Goal: Task Accomplishment & Management: Use online tool/utility

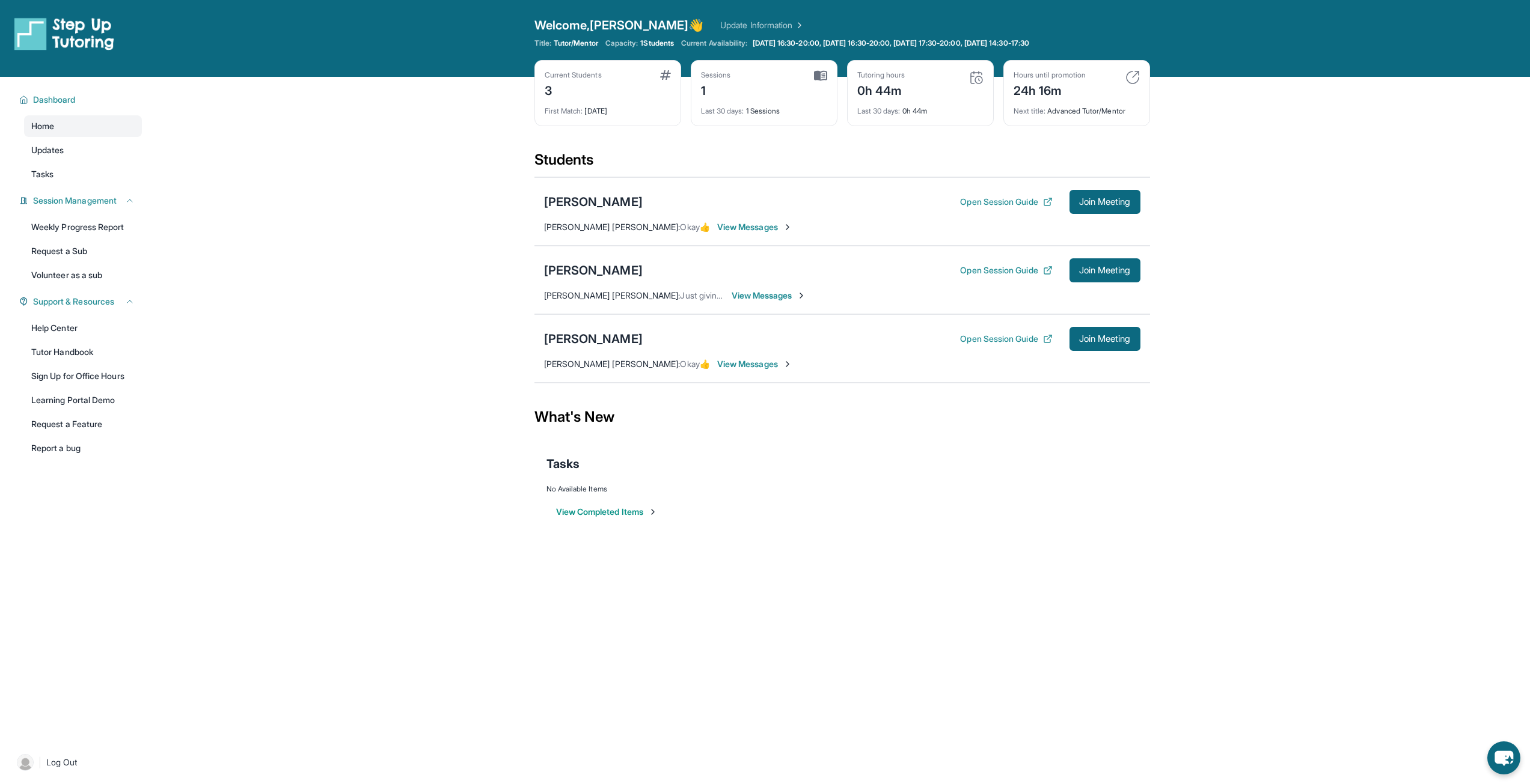
click at [717, 366] on span "View Messages" at bounding box center [755, 364] width 75 height 12
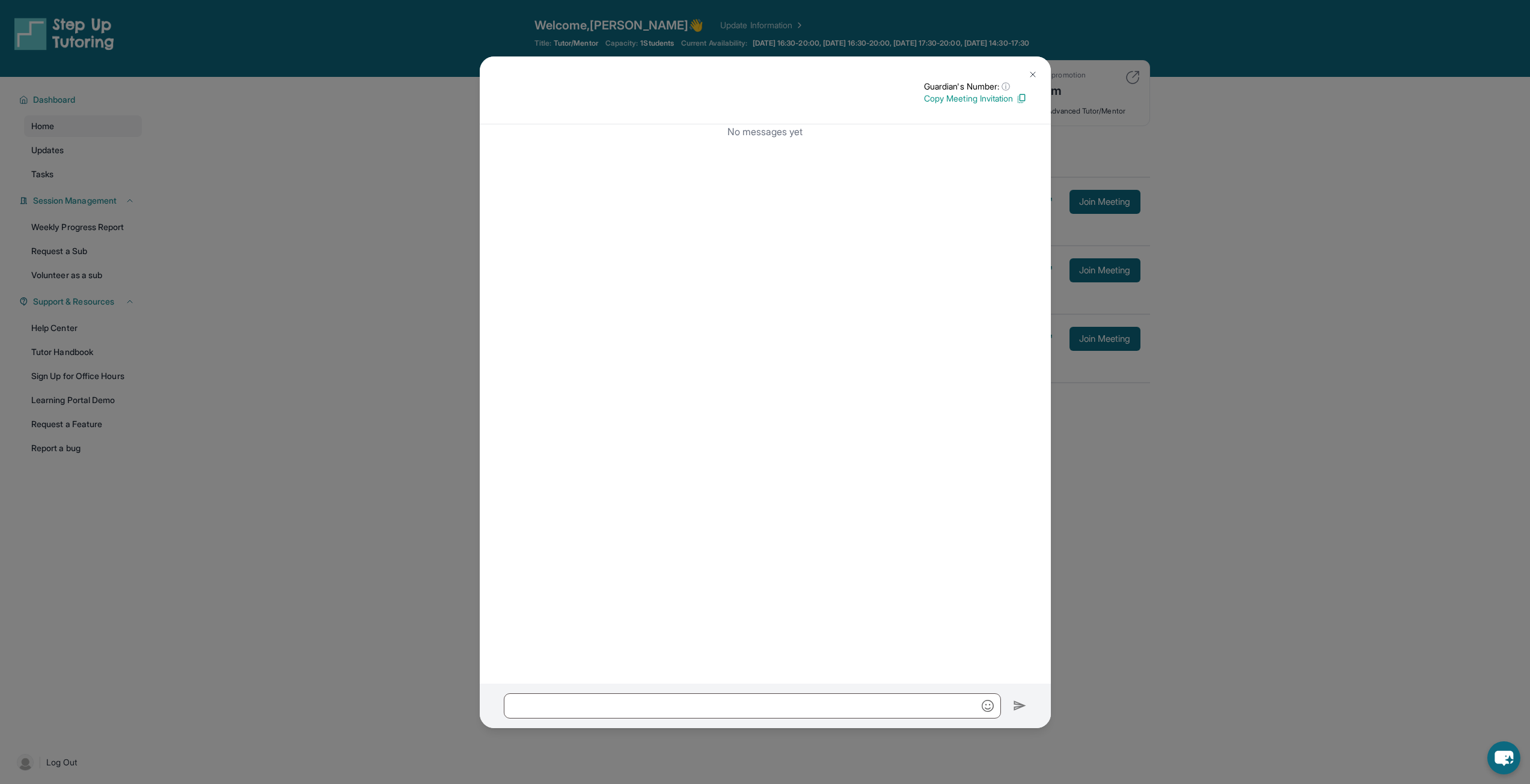
click at [1031, 79] on img at bounding box center [1033, 75] width 10 height 10
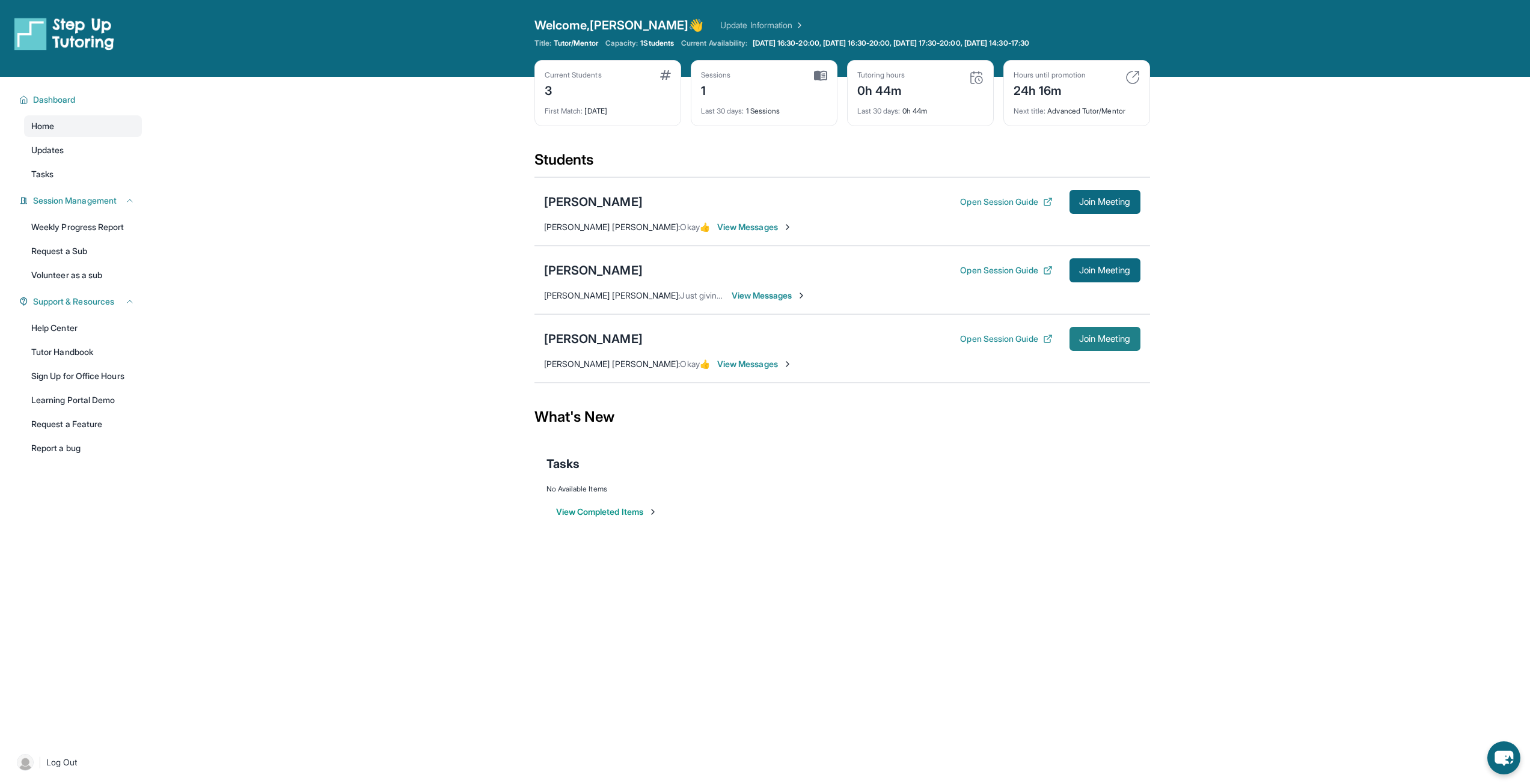
click at [1096, 342] on span "Join Meeting" at bounding box center [1105, 338] width 52 height 8
click at [803, 38] on span "[DATE] 16:30-20:00, [DATE] 16:30-20:00, [DATE] 17:30-20:00, [DATE] 14:30-17:30" at bounding box center [891, 43] width 276 height 10
click at [98, 400] on link "Learning Portal Demo" at bounding box center [83, 401] width 118 height 22
click at [105, 383] on link "Sign Up for Office Hours" at bounding box center [83, 376] width 118 height 22
